Goal: Transaction & Acquisition: Purchase product/service

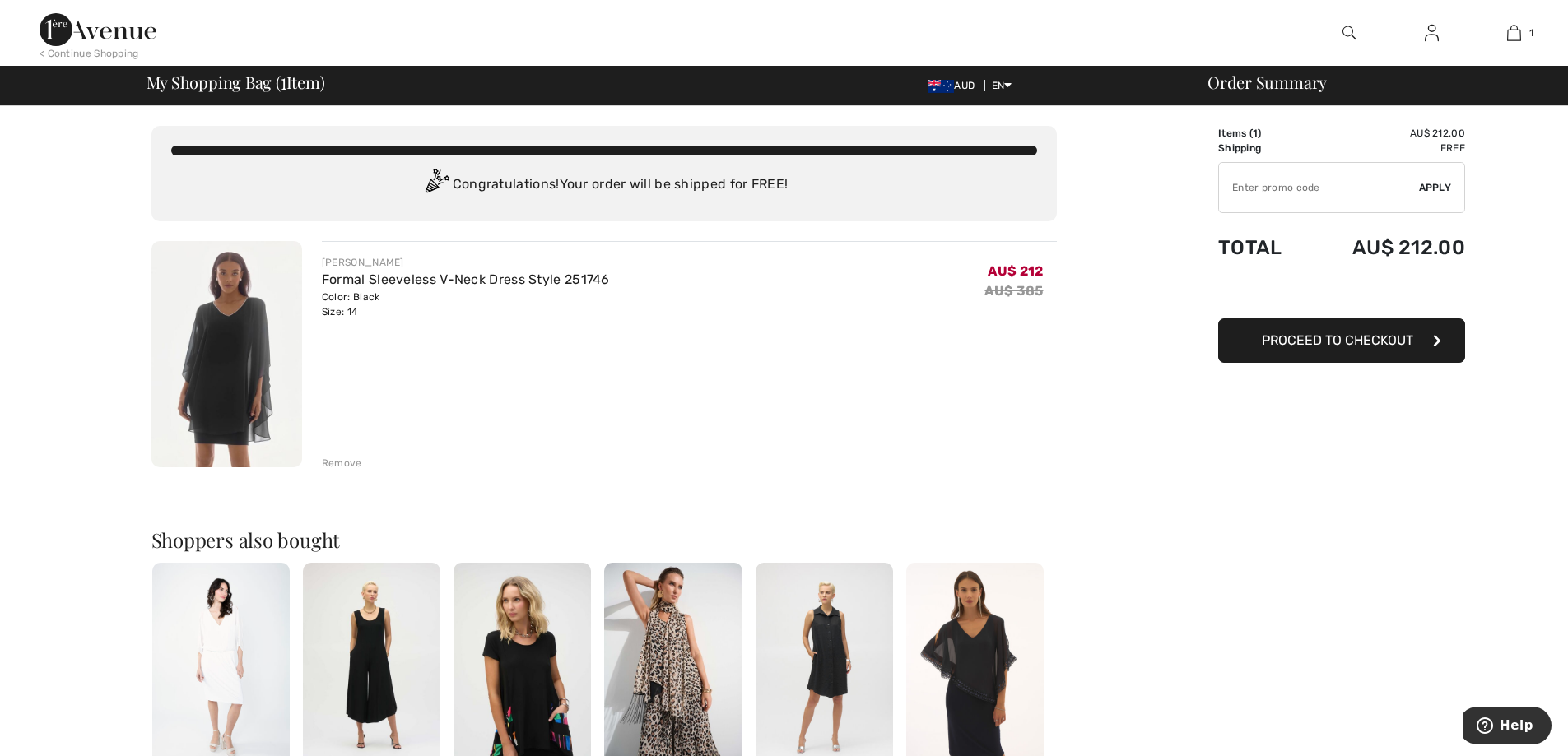
click at [1399, 344] on span "Proceed to Checkout" at bounding box center [1337, 341] width 152 height 16
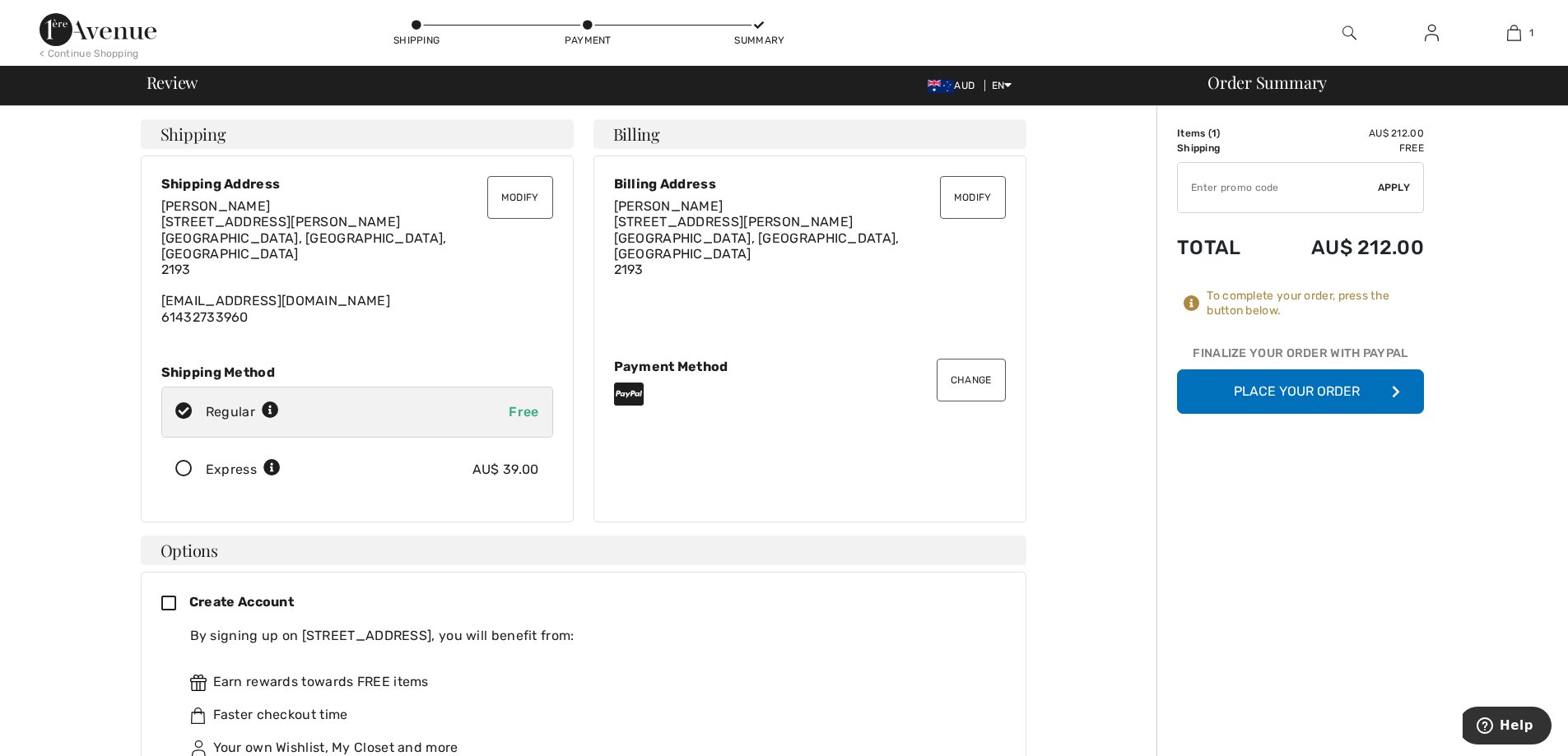
click at [1394, 391] on icon "button" at bounding box center [1395, 391] width 8 height 13
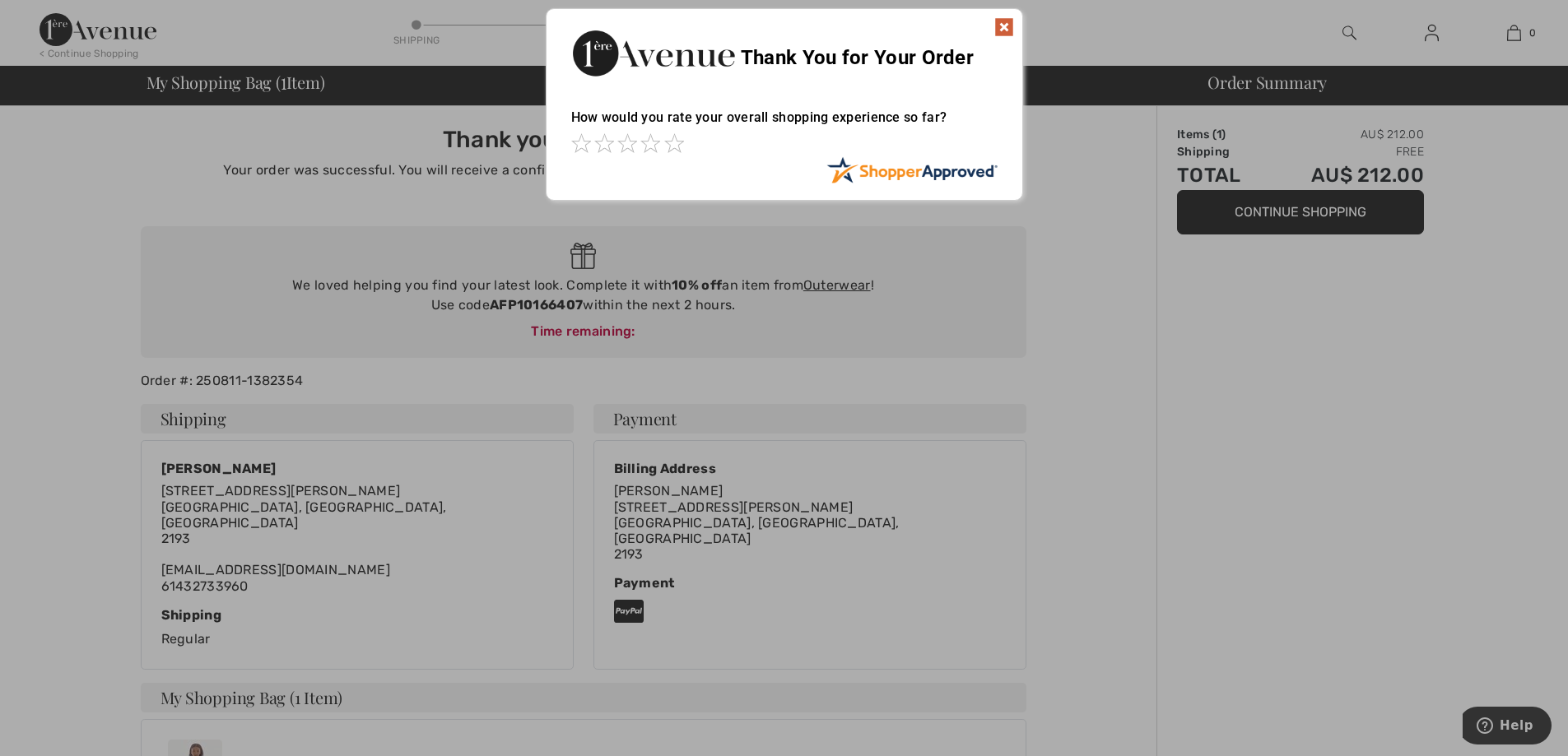
click at [1008, 24] on img at bounding box center [1004, 27] width 20 height 20
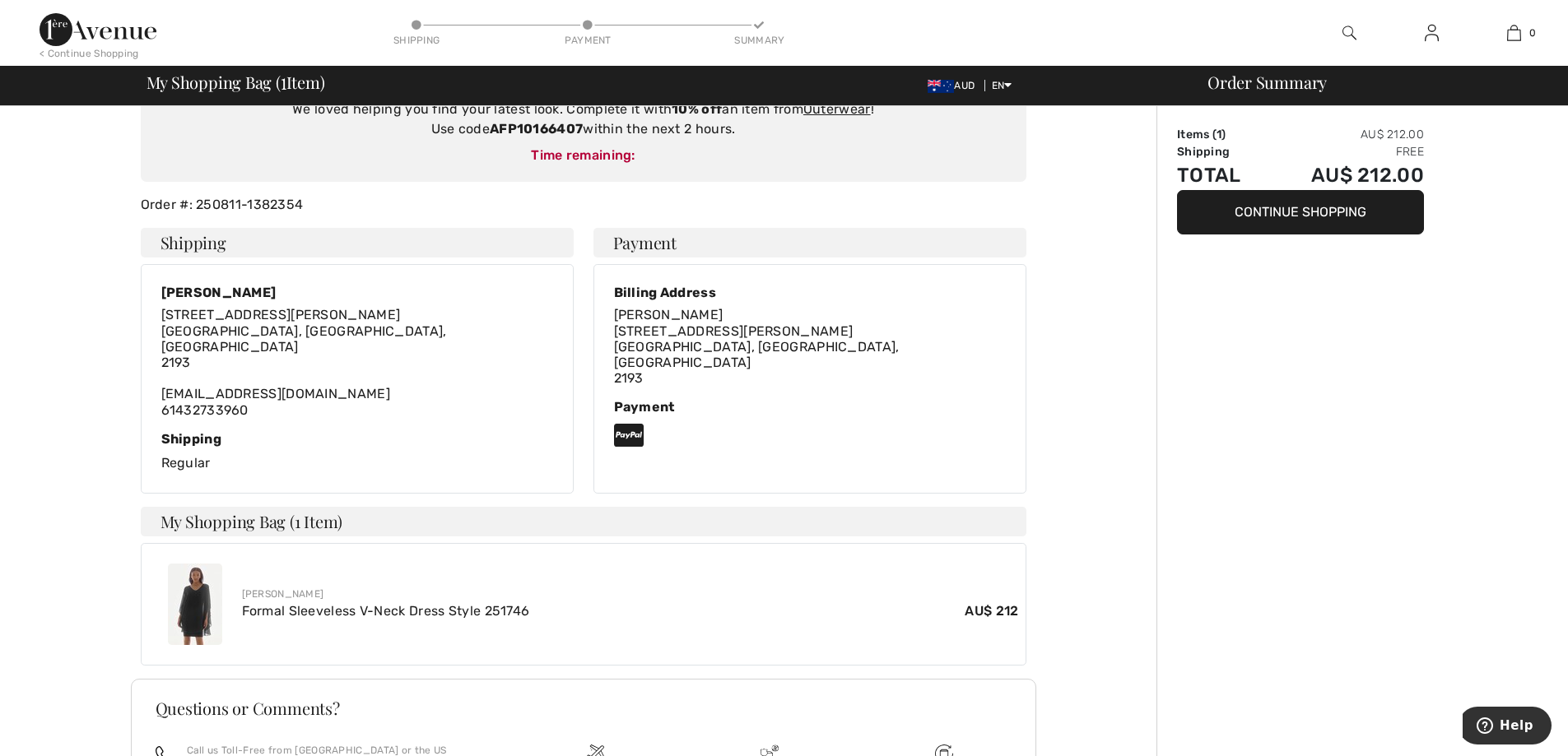
scroll to position [342, 0]
